Goal: Task Accomplishment & Management: Use online tool/utility

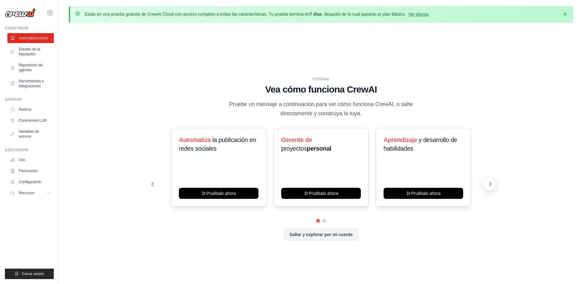
click at [491, 185] on icon at bounding box center [490, 184] width 6 height 6
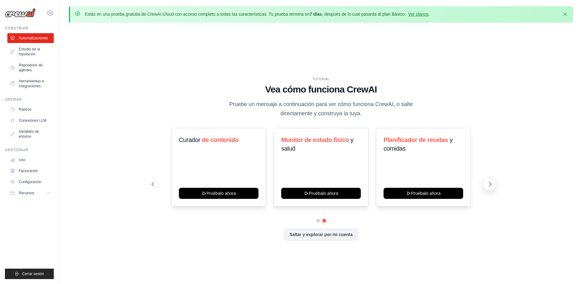
click at [491, 184] on icon at bounding box center [490, 184] width 2 height 4
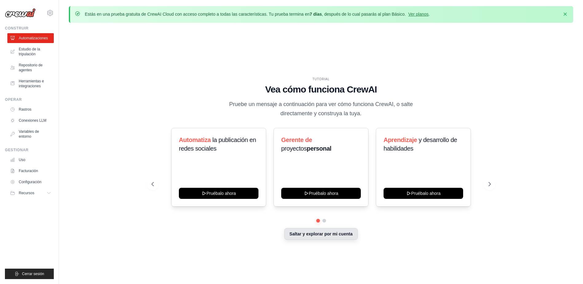
click at [319, 231] on button "Saltar y explorar por mi cuenta" at bounding box center [320, 234] width 73 height 12
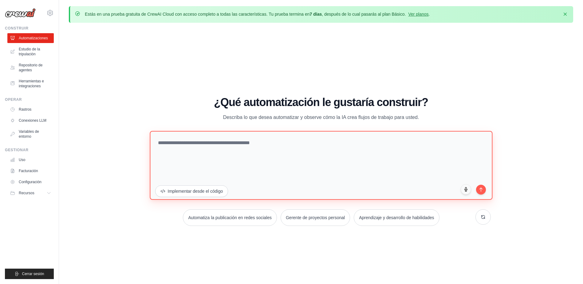
click at [250, 167] on textarea at bounding box center [321, 165] width 343 height 69
click at [272, 150] on textarea at bounding box center [321, 165] width 343 height 69
